Goal: Check status

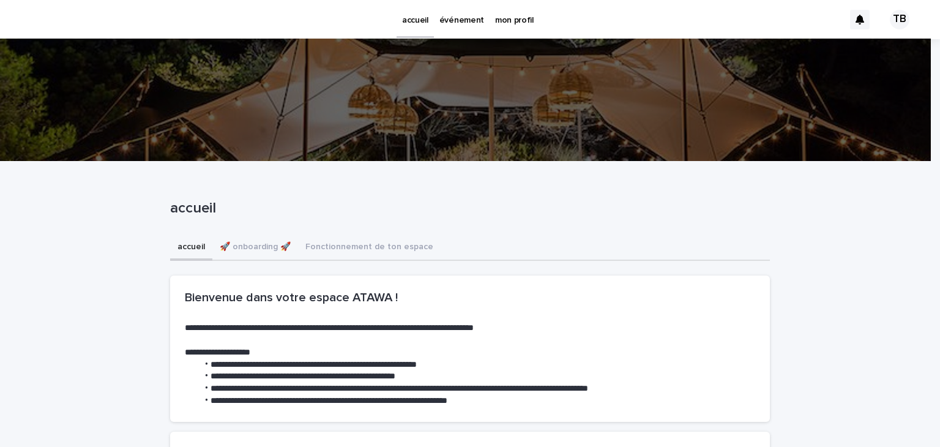
click at [463, 20] on p "événement" at bounding box center [461, 13] width 45 height 26
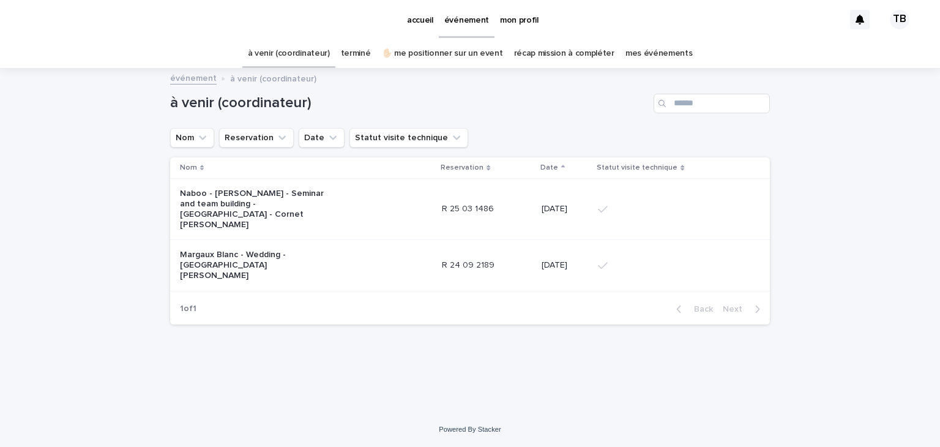
click at [320, 256] on p "Margaux Blanc - Wedding - [GEOGRAPHIC_DATA][PERSON_NAME]" at bounding box center [256, 265] width 153 height 31
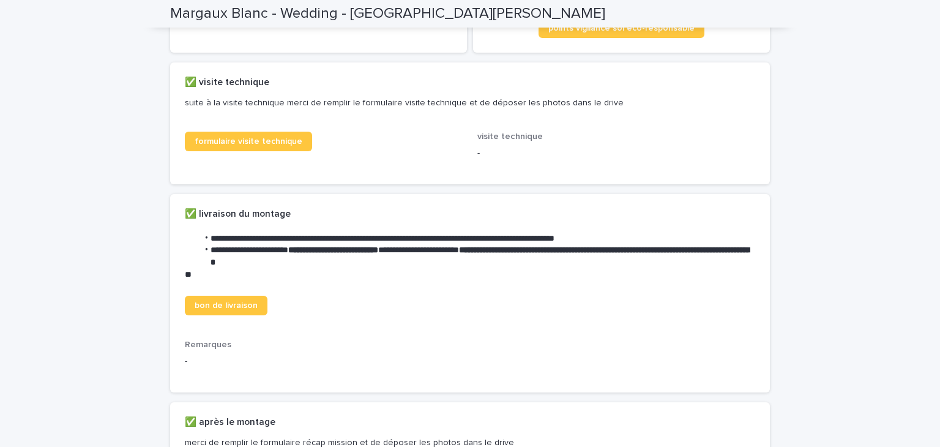
scroll to position [245, 0]
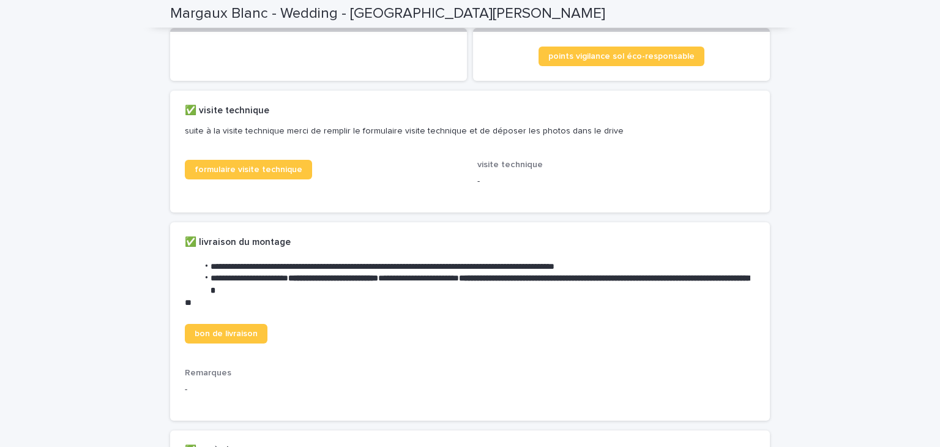
drag, startPoint x: 502, startPoint y: 184, endPoint x: 493, endPoint y: 183, distance: 9.3
click at [502, 184] on div "-" at bounding box center [616, 180] width 278 height 15
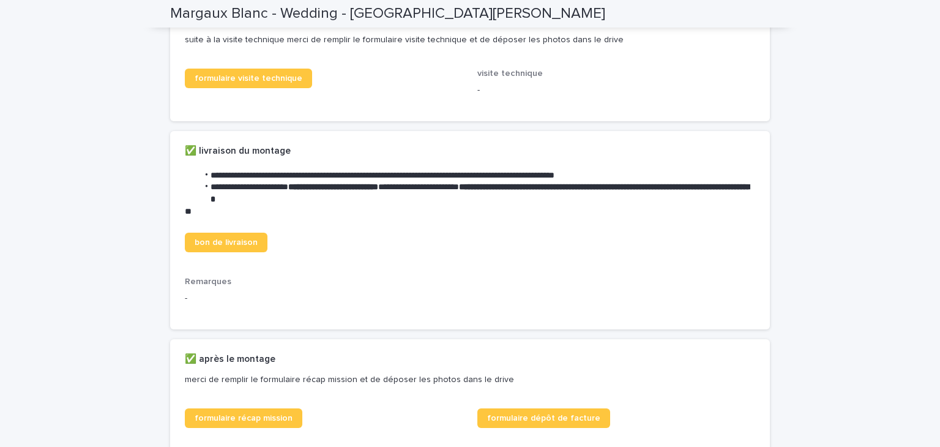
scroll to position [612, 0]
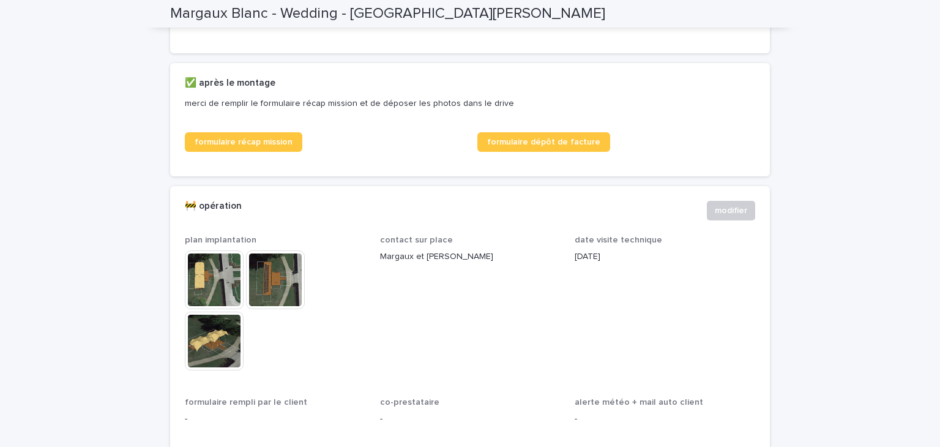
click at [204, 300] on img at bounding box center [214, 279] width 59 height 59
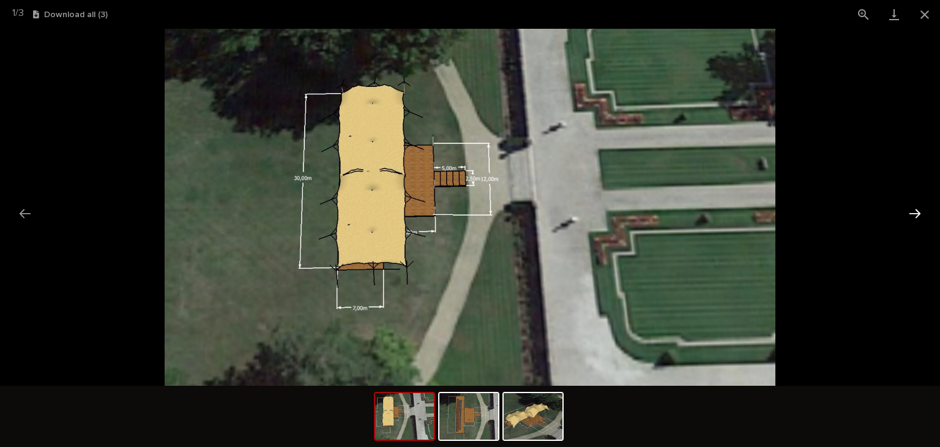
click at [916, 212] on button "Next slide" at bounding box center [915, 213] width 26 height 24
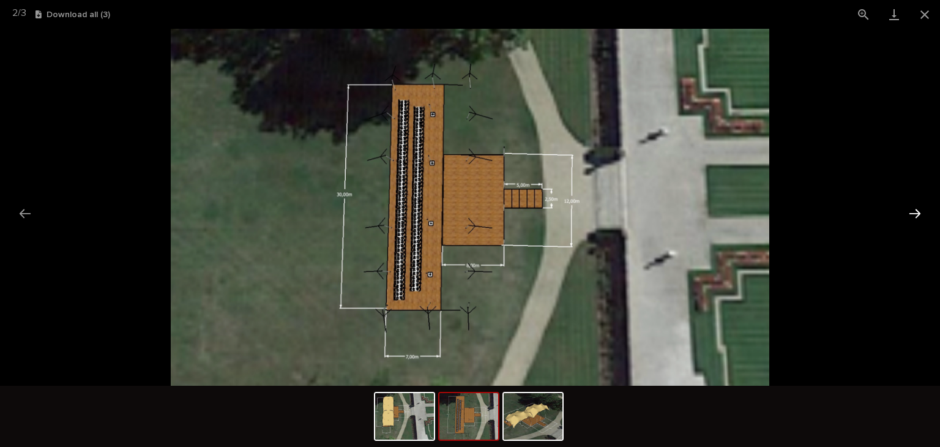
click at [916, 212] on button "Next slide" at bounding box center [915, 213] width 26 height 24
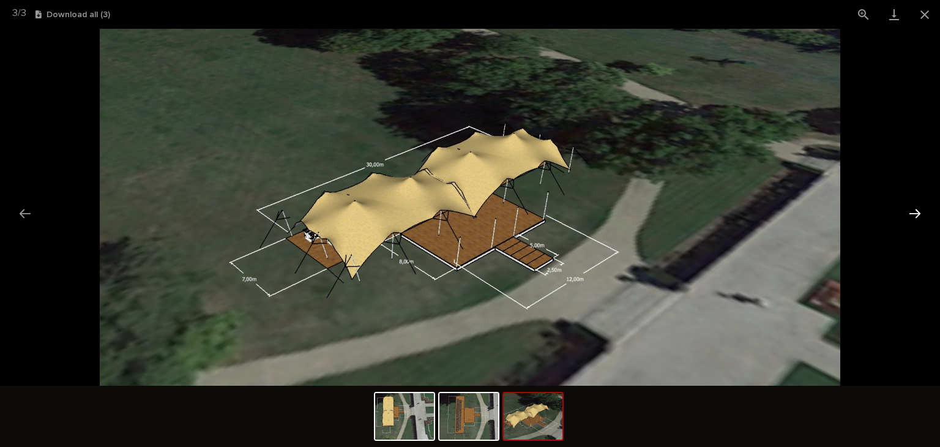
click at [916, 210] on button "Next slide" at bounding box center [915, 213] width 26 height 24
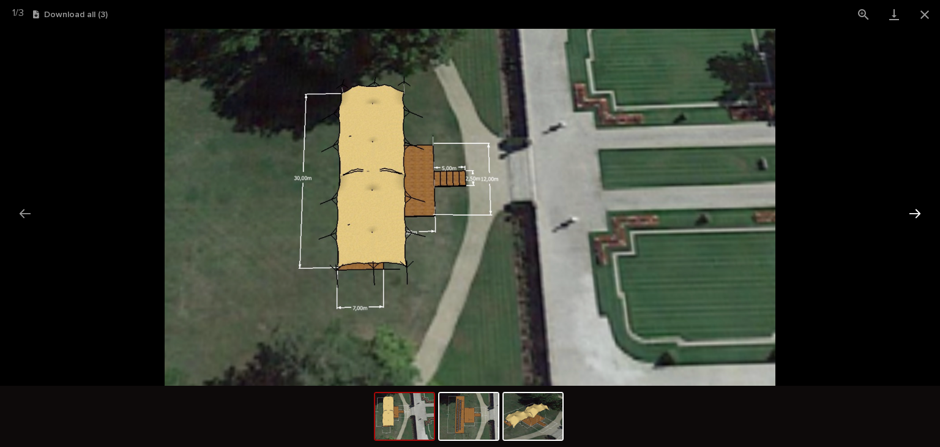
click at [916, 210] on button "Next slide" at bounding box center [915, 213] width 26 height 24
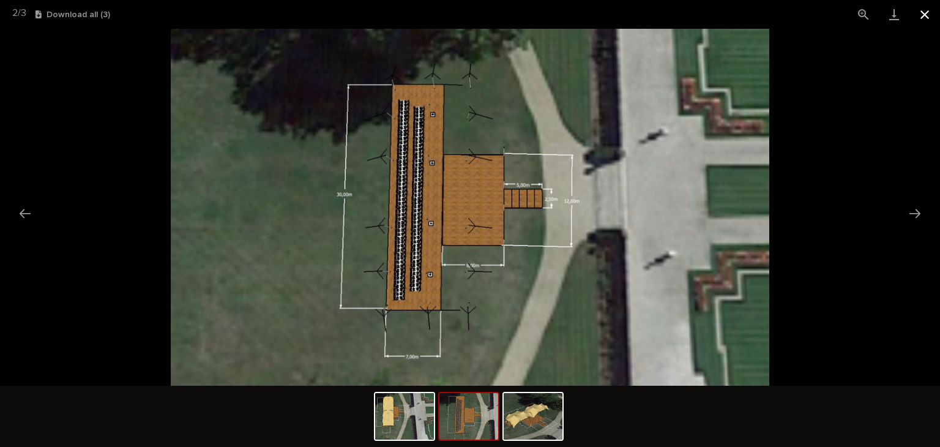
click at [929, 16] on button "Close gallery" at bounding box center [924, 14] width 31 height 29
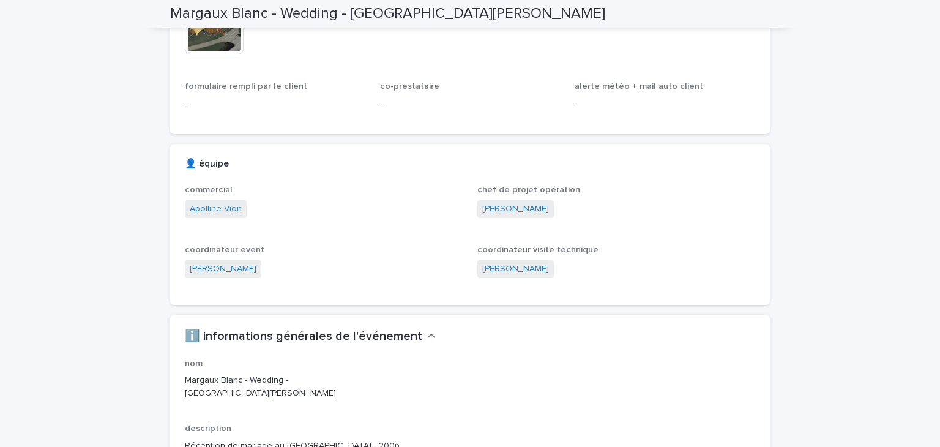
scroll to position [795, 0]
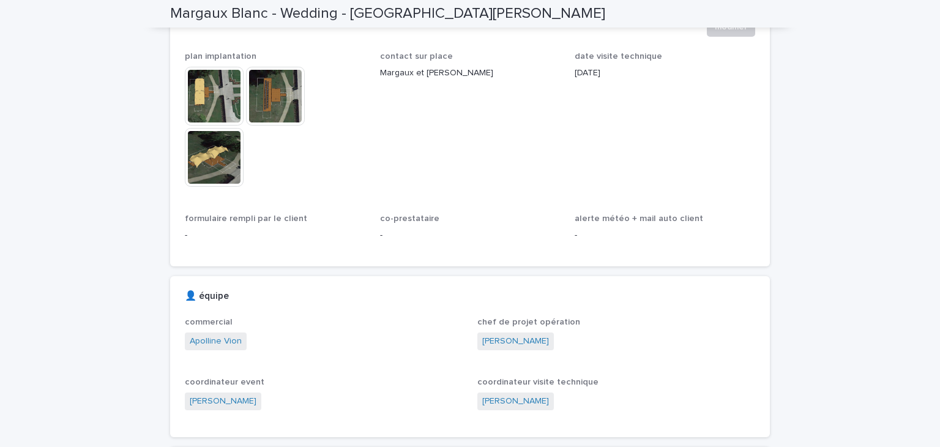
click at [272, 113] on img at bounding box center [275, 96] width 59 height 59
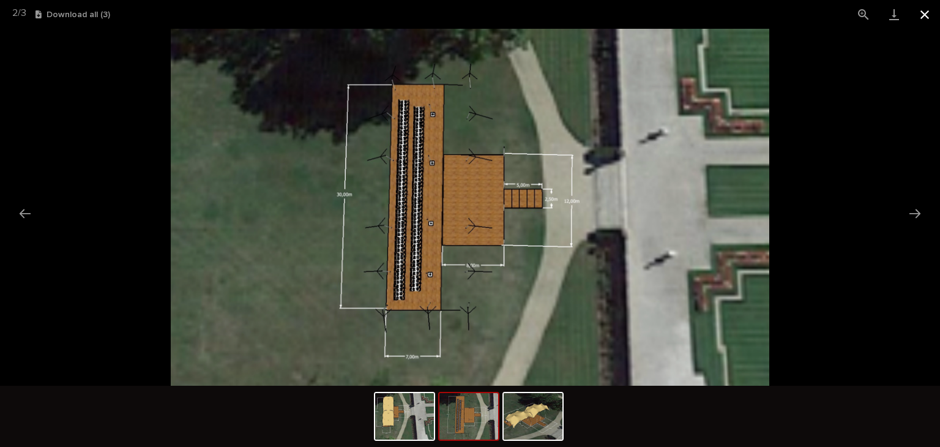
click at [923, 15] on button "Close gallery" at bounding box center [924, 14] width 31 height 29
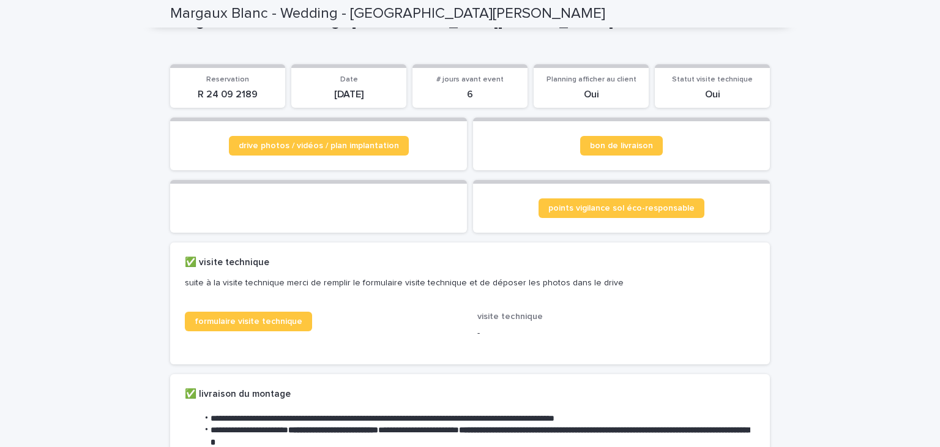
scroll to position [61, 0]
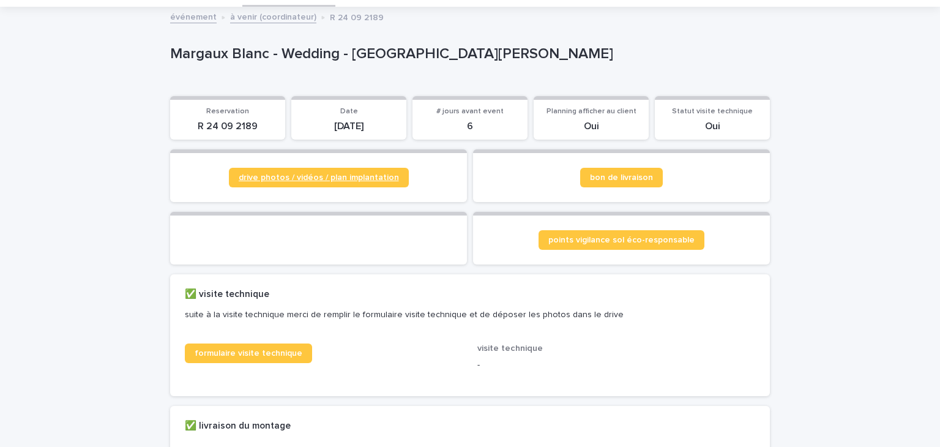
click at [299, 176] on span "drive photos / vidéos / plan implantation" at bounding box center [319, 177] width 160 height 9
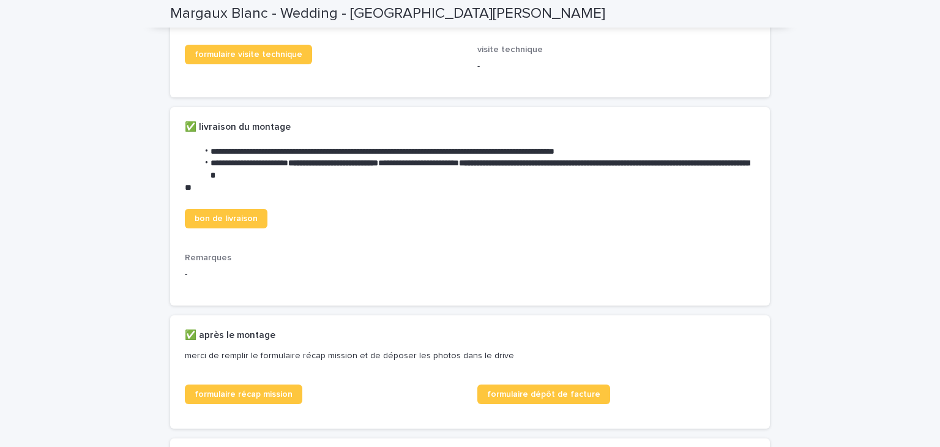
scroll to position [367, 0]
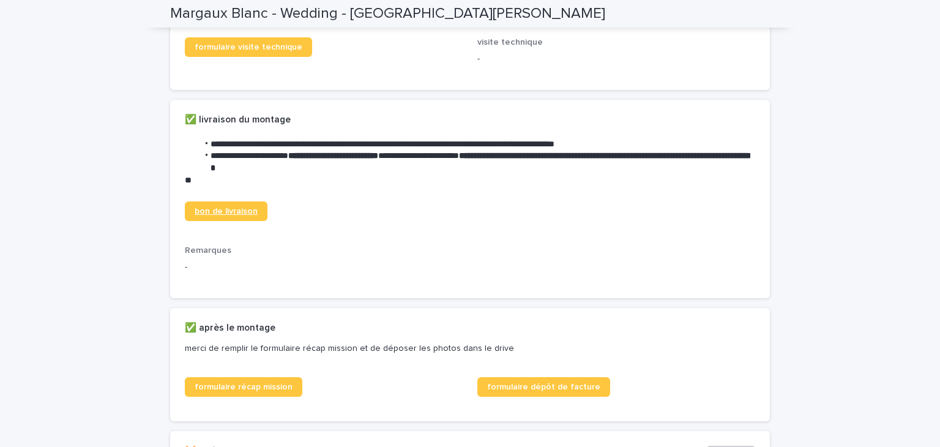
click at [244, 215] on span "bon de livraison" at bounding box center [226, 211] width 63 height 9
